Goal: Use online tool/utility: Utilize a website feature to perform a specific function

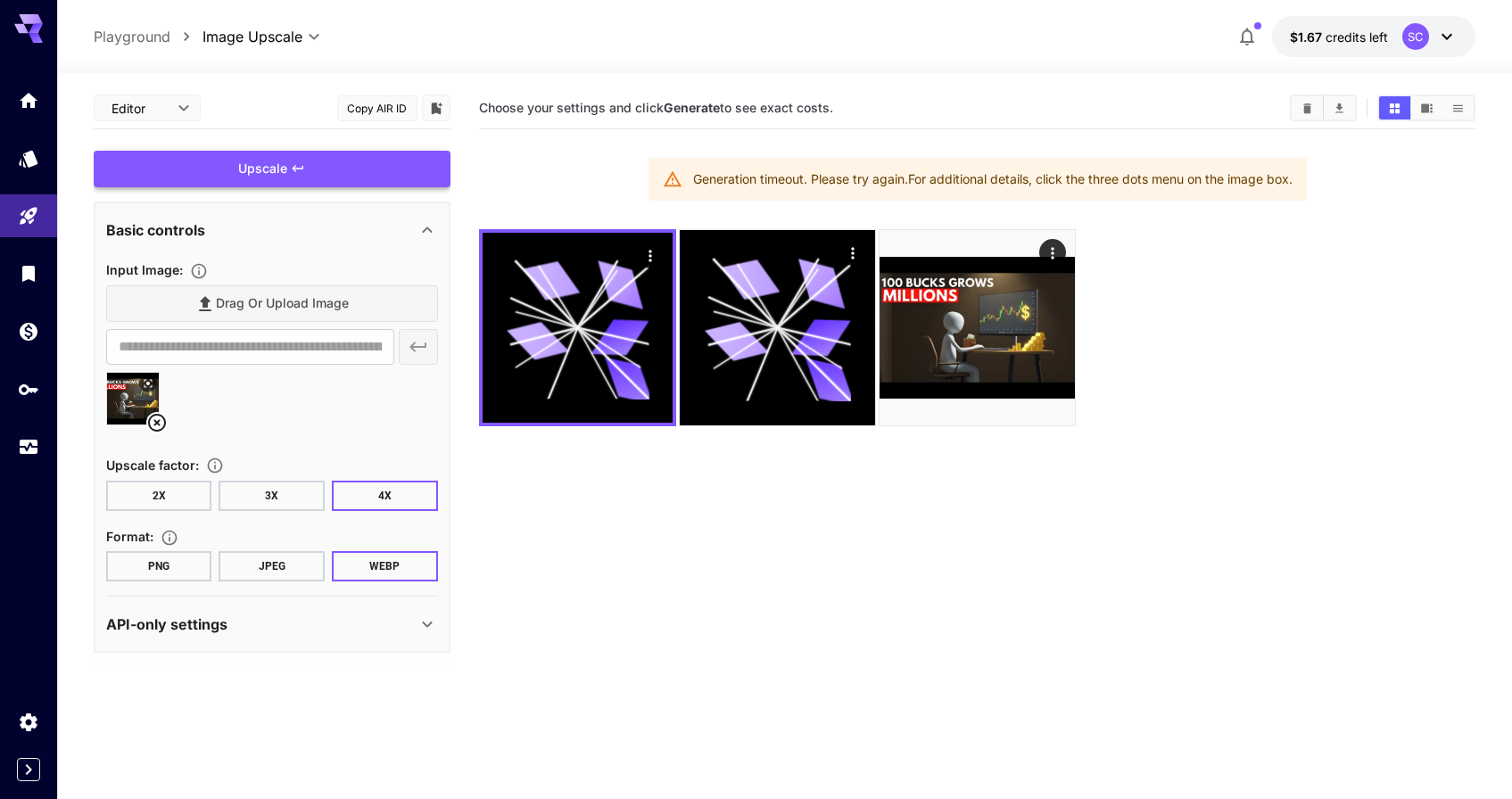
click at [314, 175] on div "Upscale" at bounding box center [271, 168] width 357 height 36
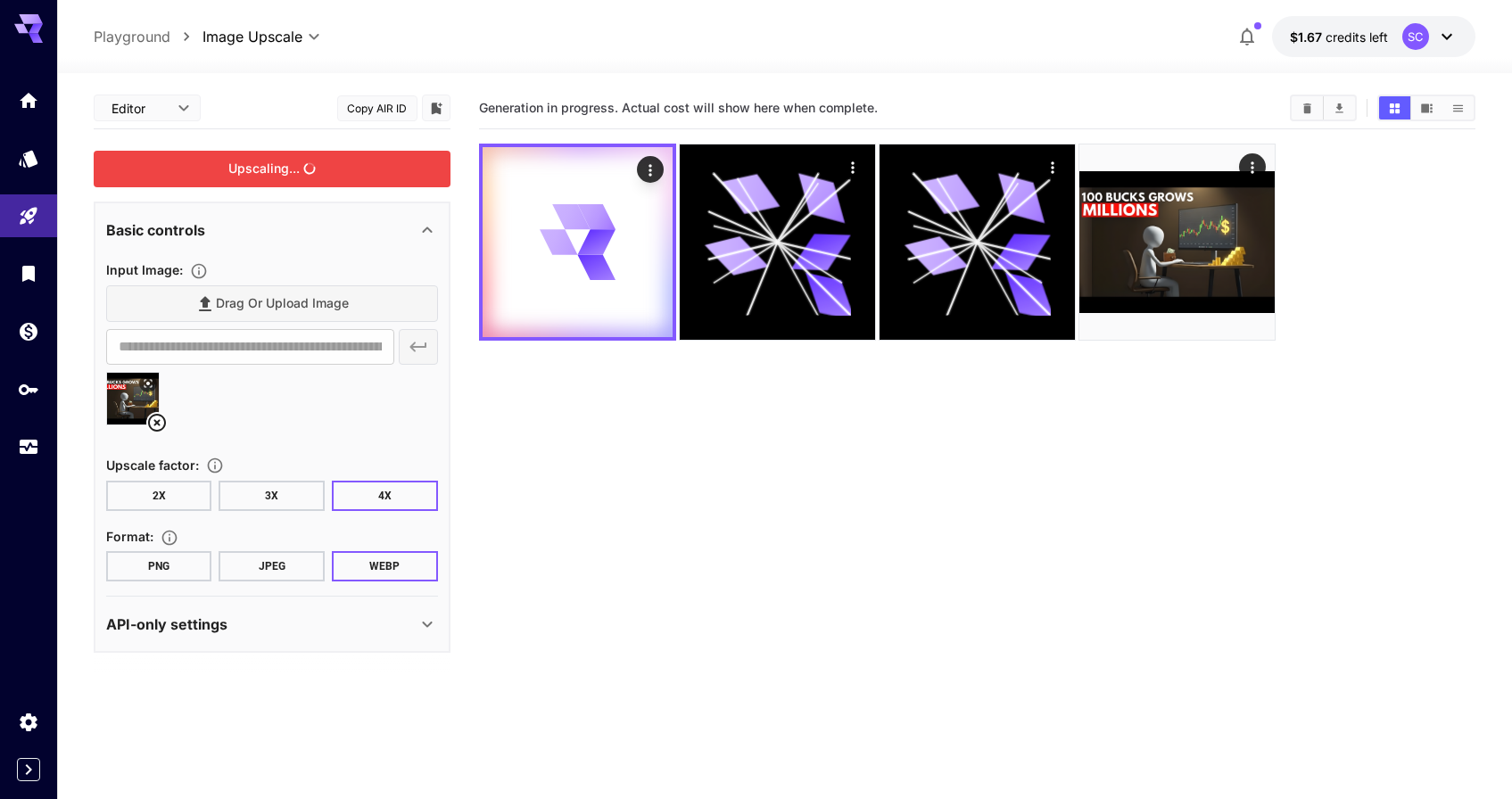
click at [14, 772] on div at bounding box center [29, 770] width 57 height 24
click at [27, 771] on icon "Expand sidebar" at bounding box center [29, 770] width 22 height 22
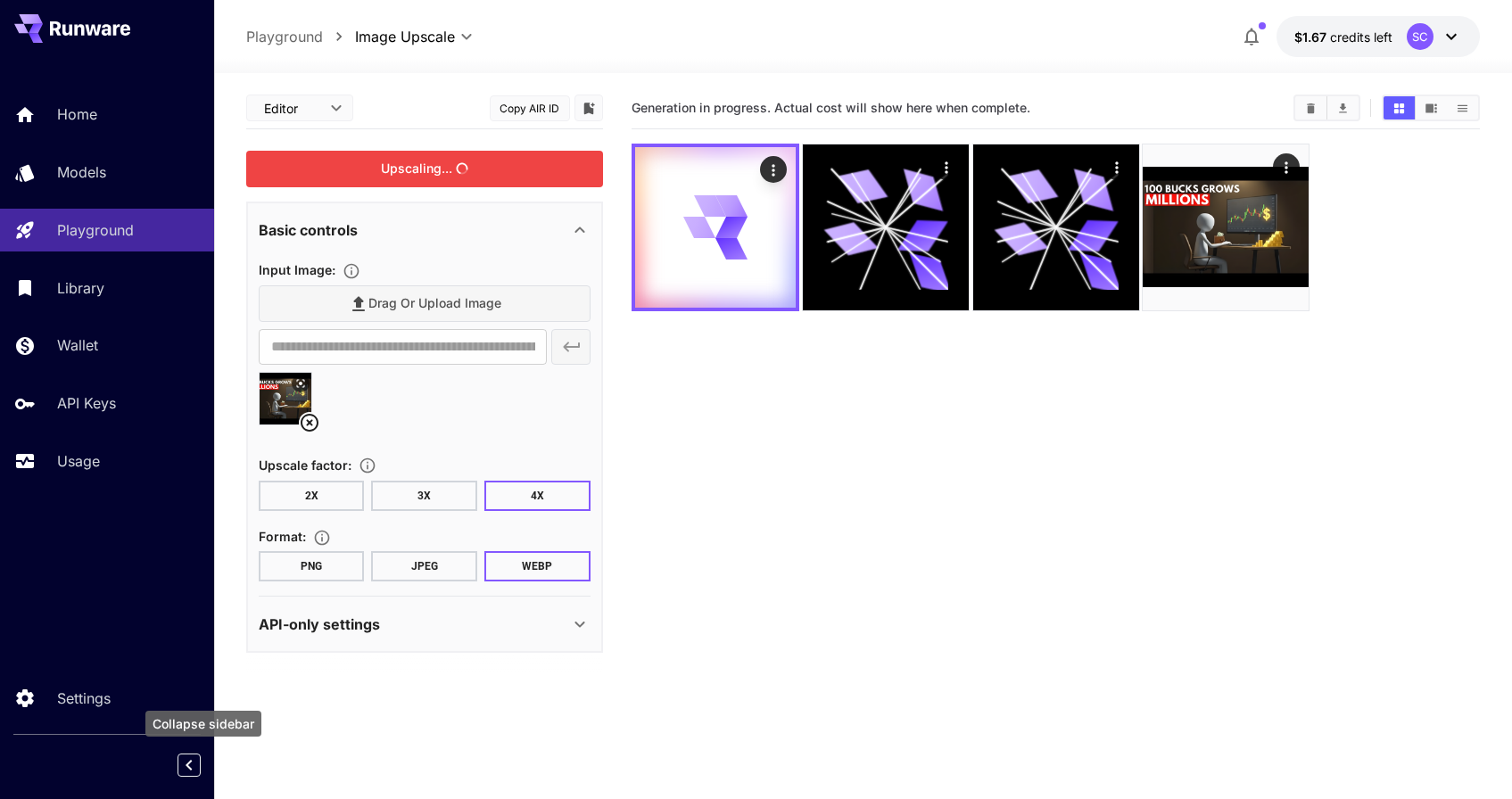
click at [186, 770] on icon "Collapse sidebar" at bounding box center [189, 766] width 22 height 22
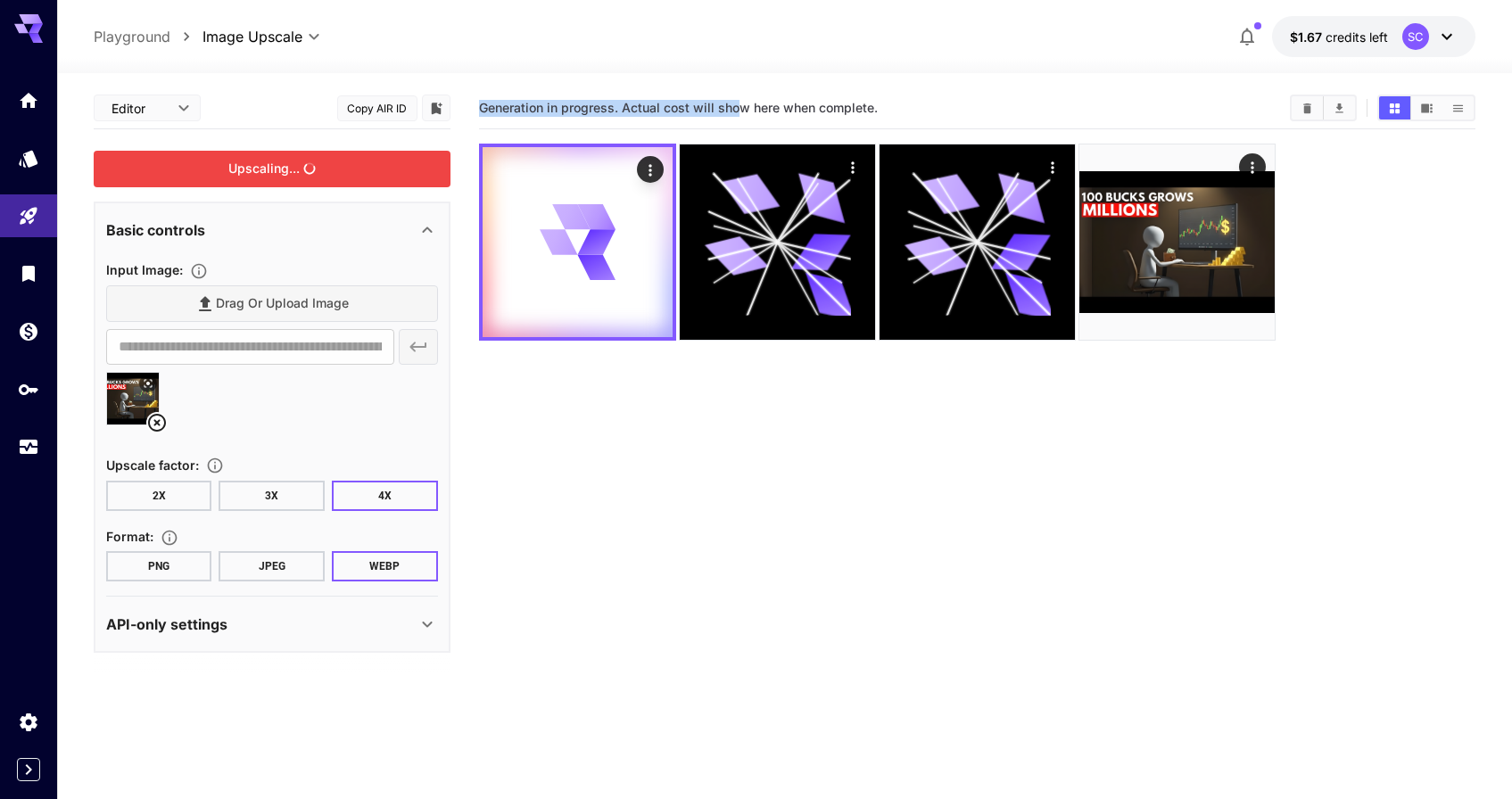
drag, startPoint x: 480, startPoint y: 107, endPoint x: 752, endPoint y: 106, distance: 272.0
click at [737, 109] on span "Generation in progress. Actual cost will show here when complete." at bounding box center [678, 107] width 399 height 15
click at [837, 106] on span "Generation in progress. Actual cost will show here when complete." at bounding box center [678, 107] width 399 height 15
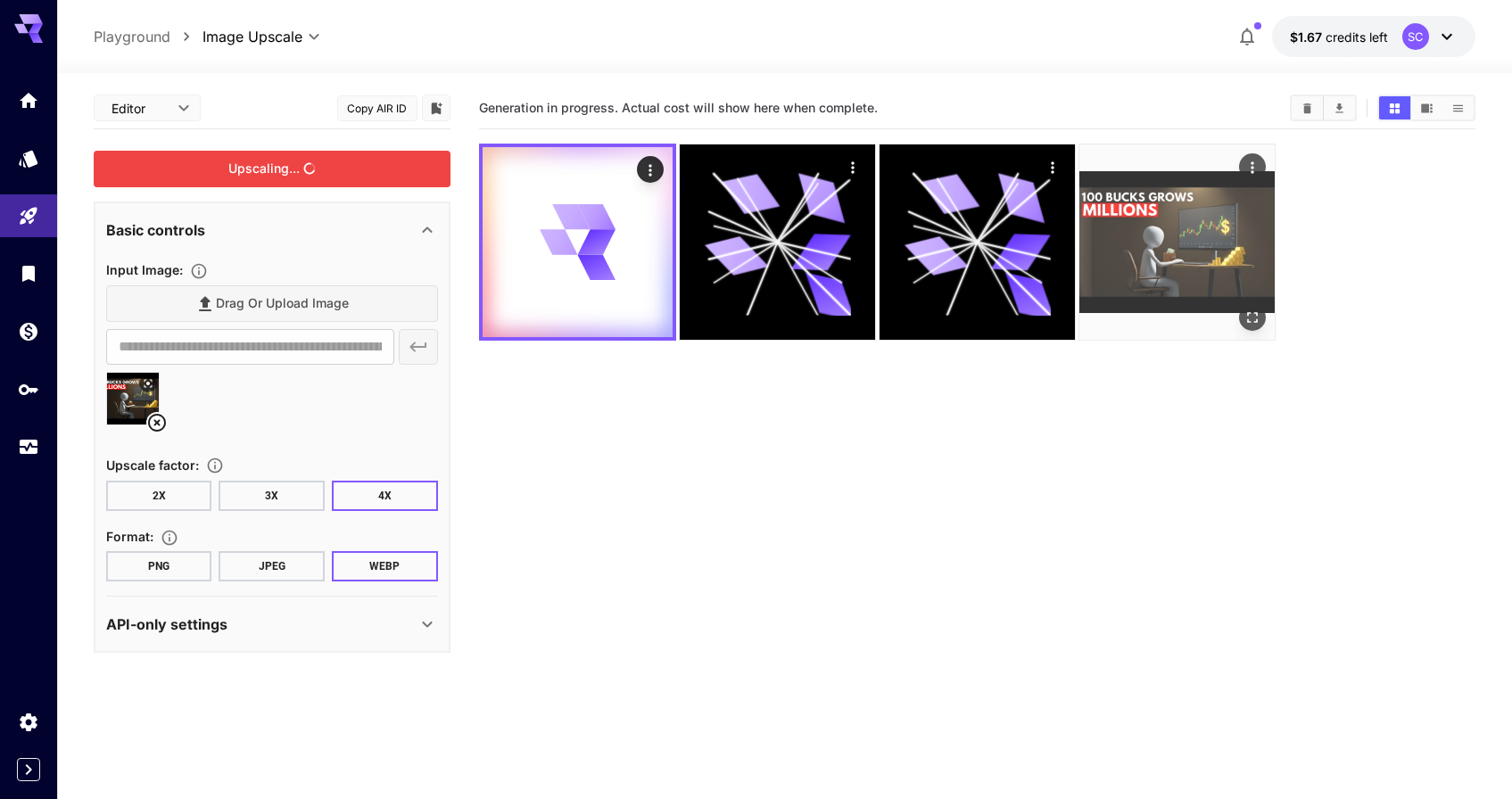
click at [1088, 192] on img at bounding box center [1177, 242] width 196 height 196
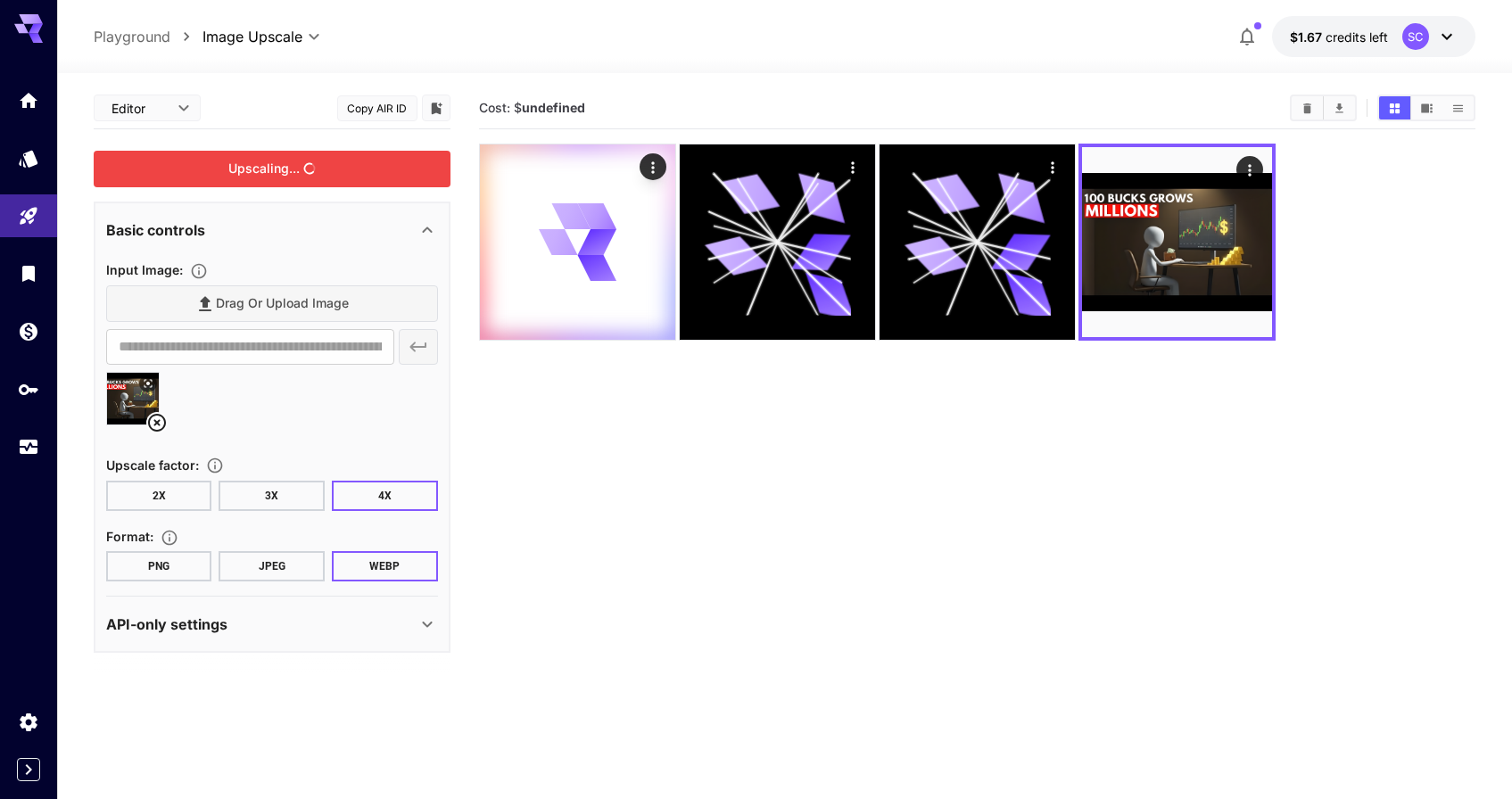
click at [1114, 402] on section "Cost: $ undefined" at bounding box center [977, 486] width 997 height 799
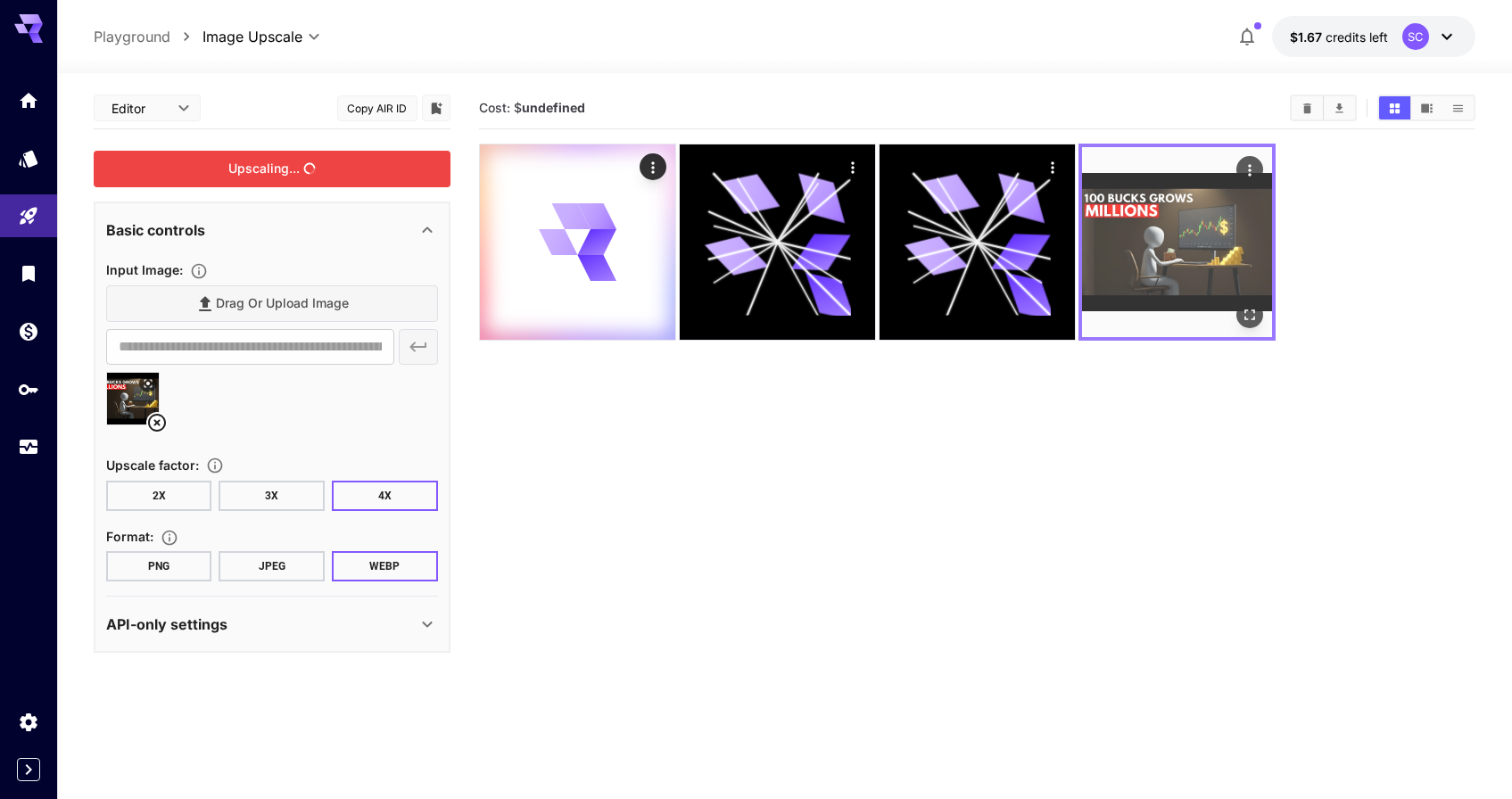
click at [1134, 302] on img at bounding box center [1177, 242] width 190 height 190
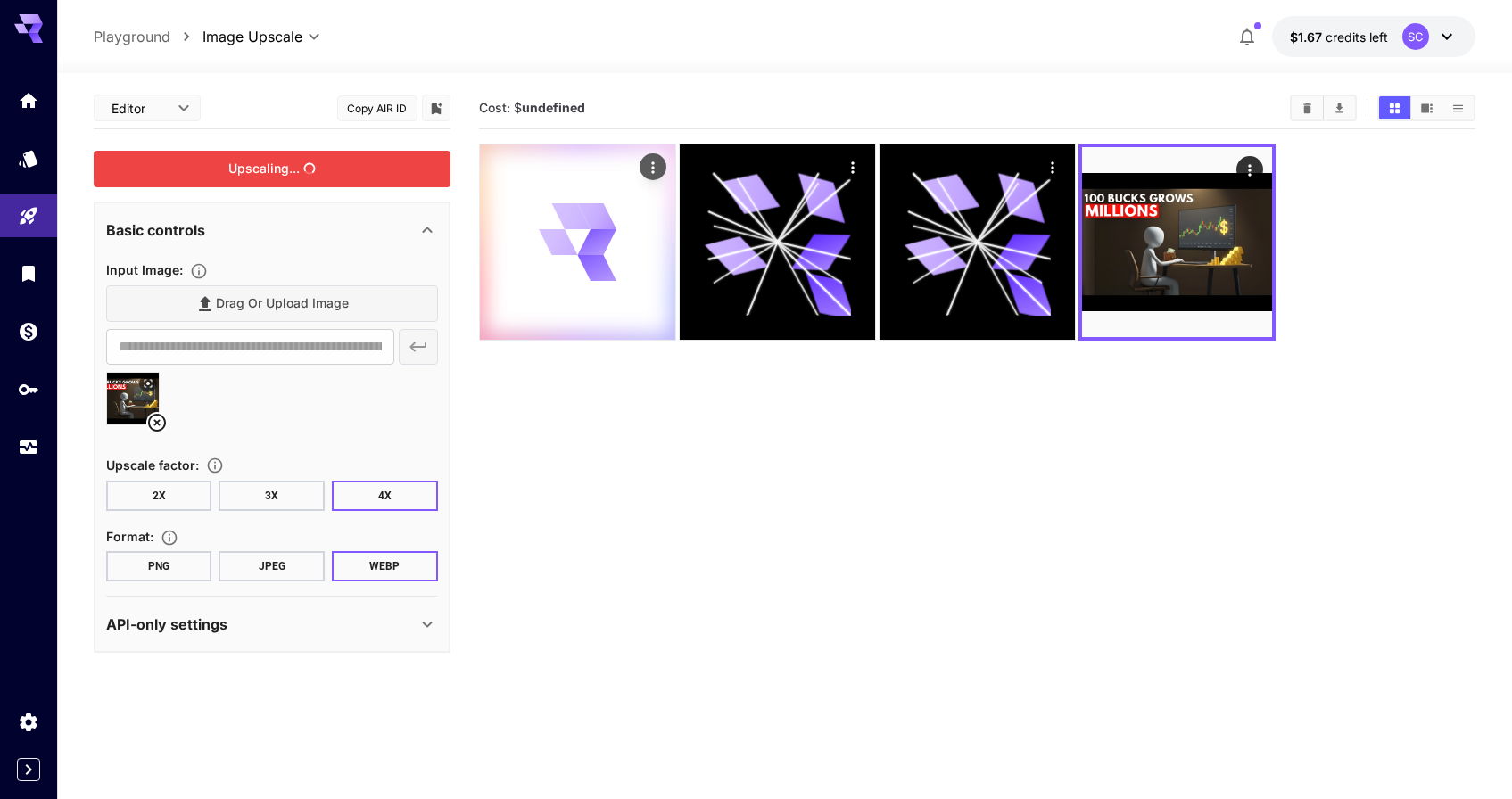
click at [651, 248] on div at bounding box center [577, 242] width 196 height 196
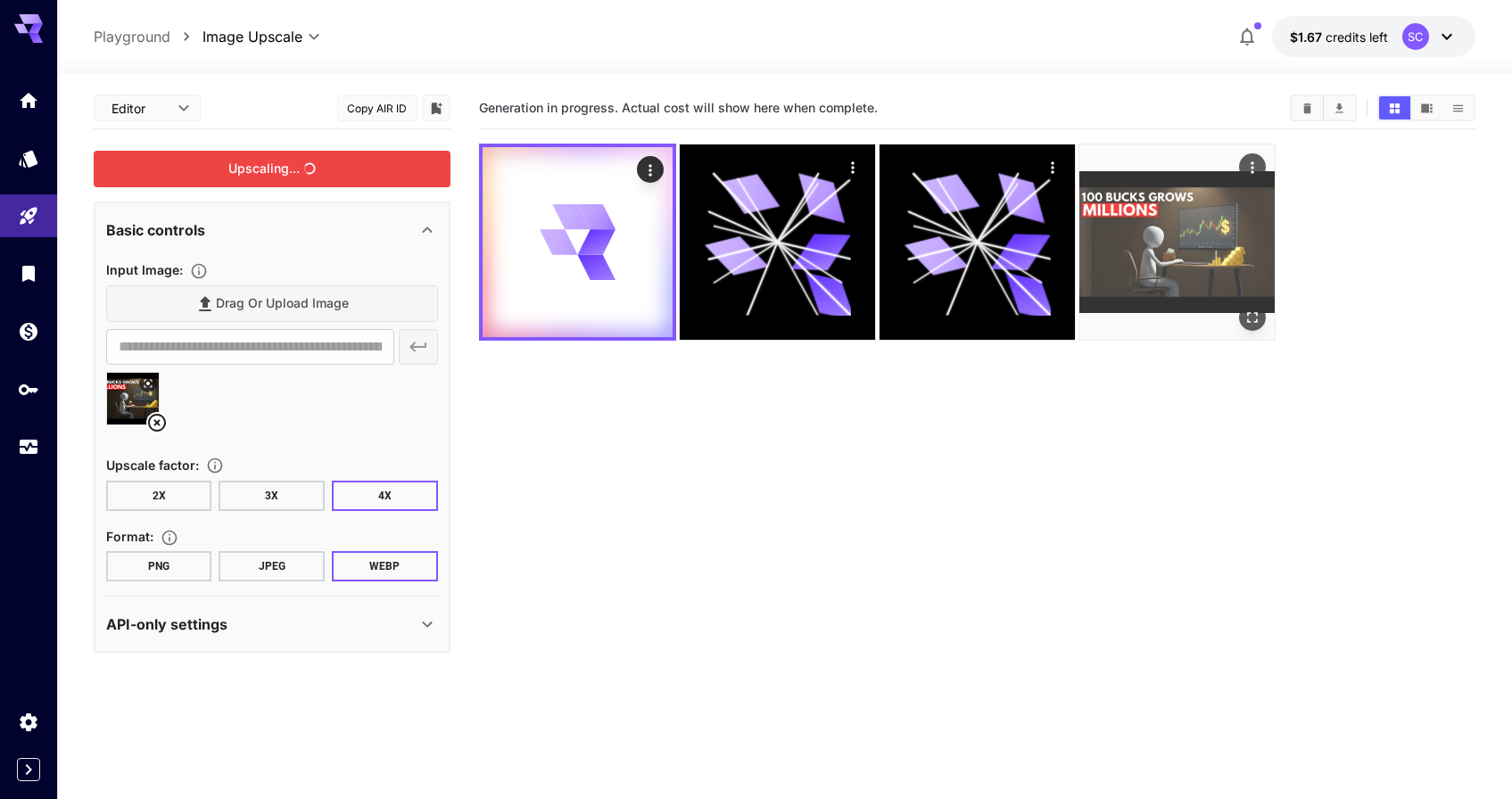
click at [1134, 257] on img at bounding box center [1177, 242] width 196 height 196
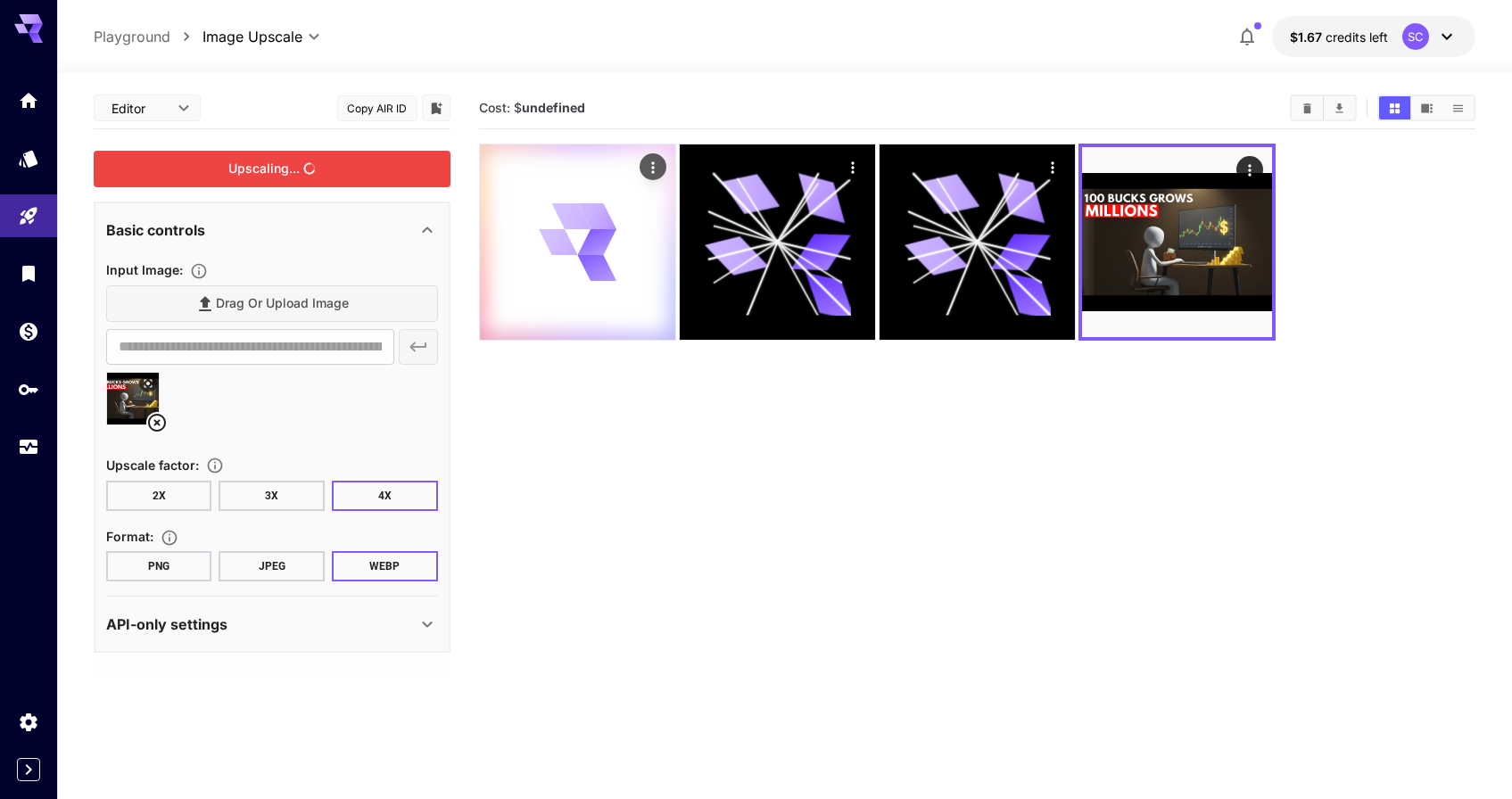
click at [651, 224] on div at bounding box center [577, 242] width 196 height 196
